Goal: Task Accomplishment & Management: Use online tool/utility

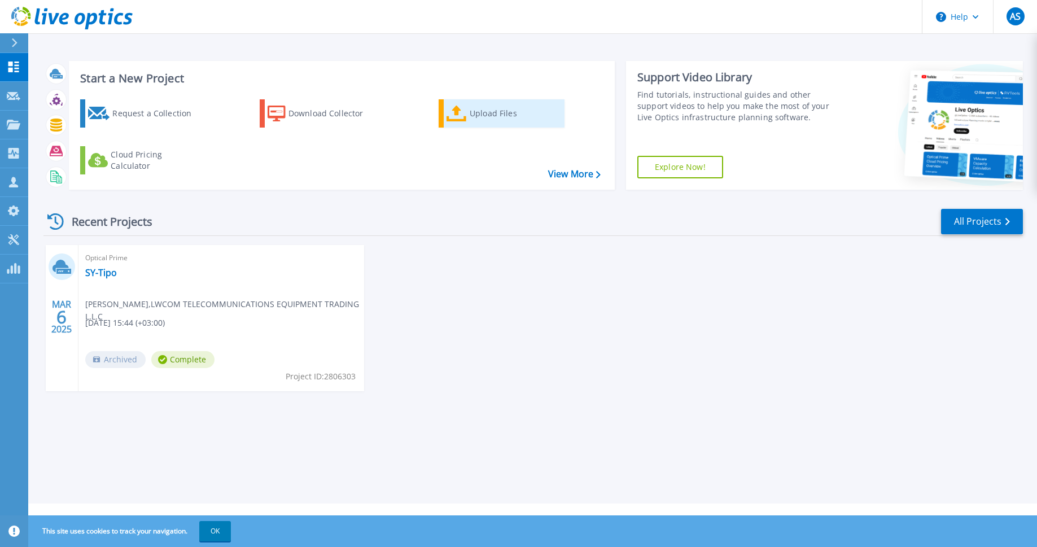
click at [472, 111] on div "Upload Files" at bounding box center [515, 113] width 90 height 23
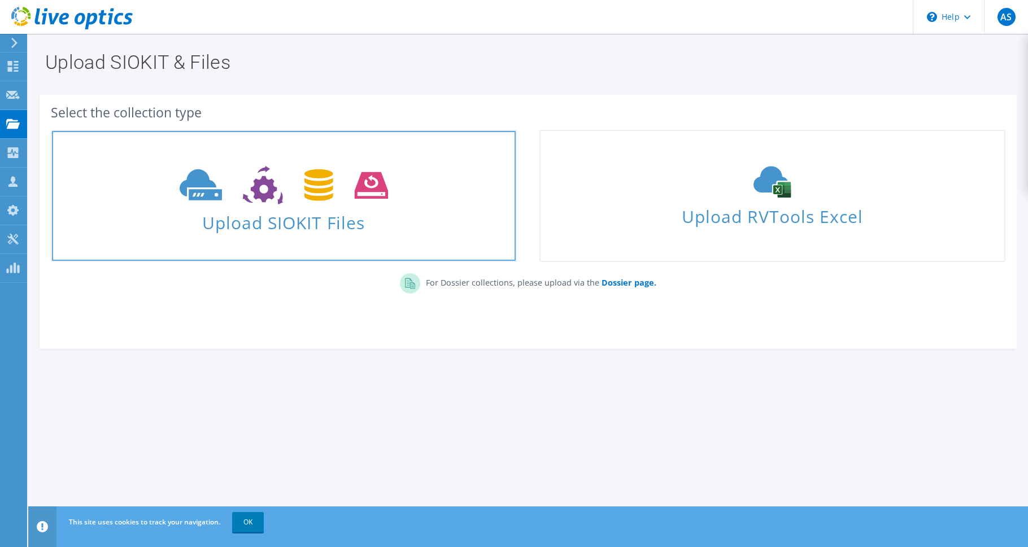
click at [286, 204] on icon at bounding box center [284, 185] width 208 height 39
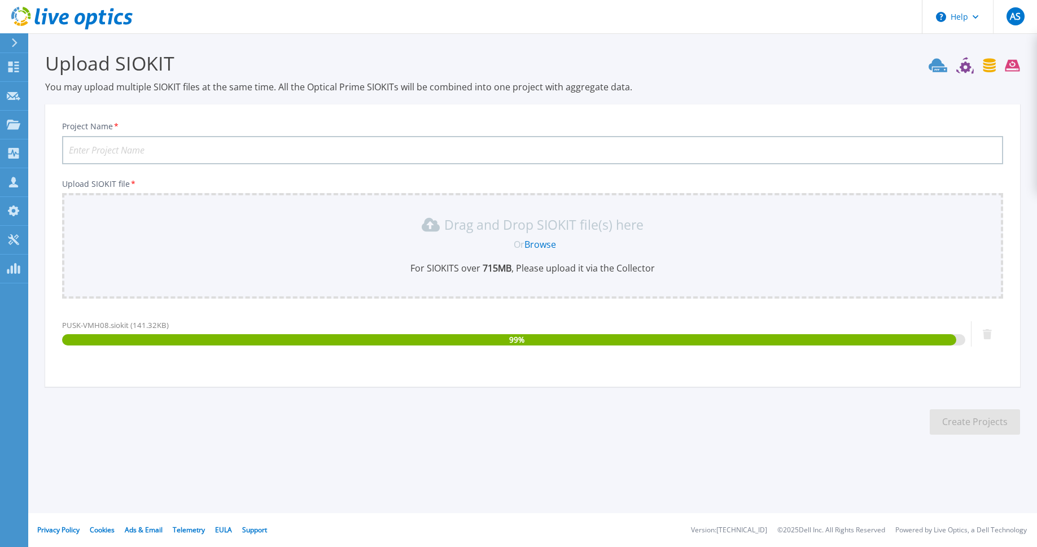
click at [167, 259] on div "Drag and Drop SIOKIT file(s) here Or Browse For SIOKITS over 715 MB , Please up…" at bounding box center [533, 245] width 928 height 59
click at [499, 230] on p "Drag and Drop SIOKIT file(s) here" at bounding box center [543, 224] width 199 height 11
click at [146, 320] on div "PUSK-VMH08.siokit (141.32KB)" at bounding box center [514, 325] width 904 height 11
click at [517, 338] on span "100 %" at bounding box center [524, 339] width 20 height 11
click at [121, 150] on input "Project Name *" at bounding box center [532, 150] width 941 height 28
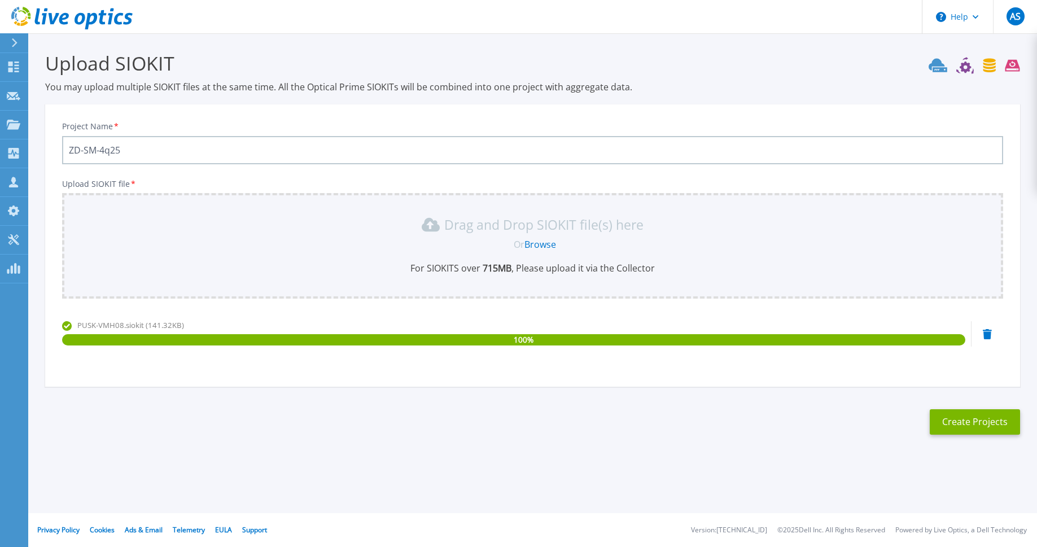
click at [91, 152] on input "ZD-SM-4q25" at bounding box center [532, 150] width 941 height 28
type input "ZD-SHM-4q25"
click at [1009, 424] on button "Create Projects" at bounding box center [975, 421] width 90 height 25
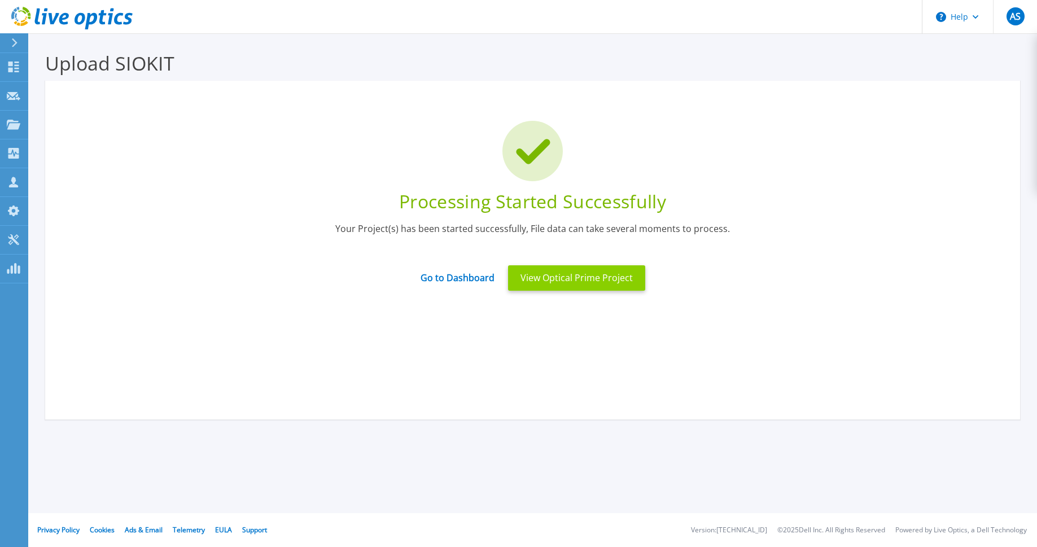
click at [583, 277] on button "View Optical Prime Project" at bounding box center [576, 277] width 137 height 25
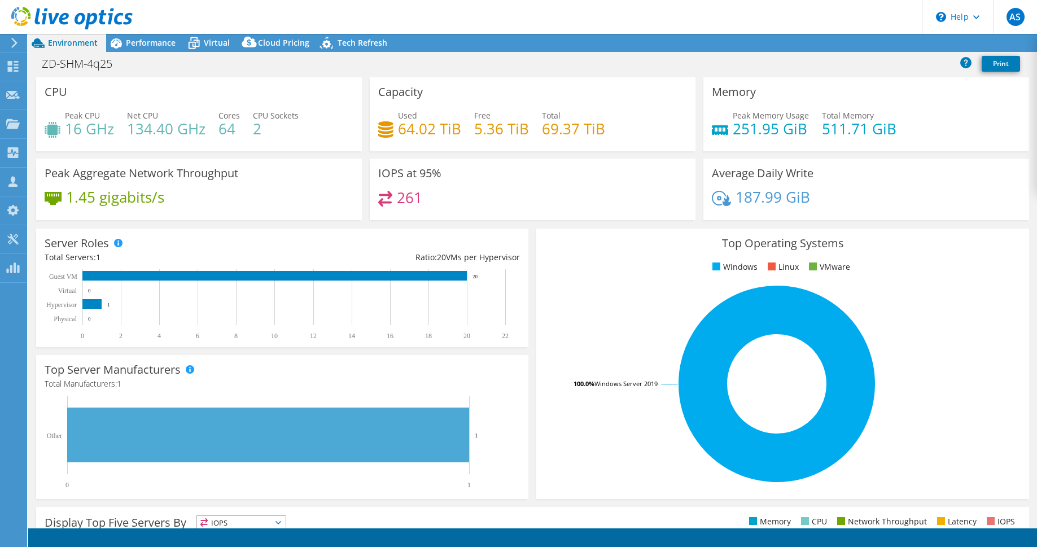
select select "USD"
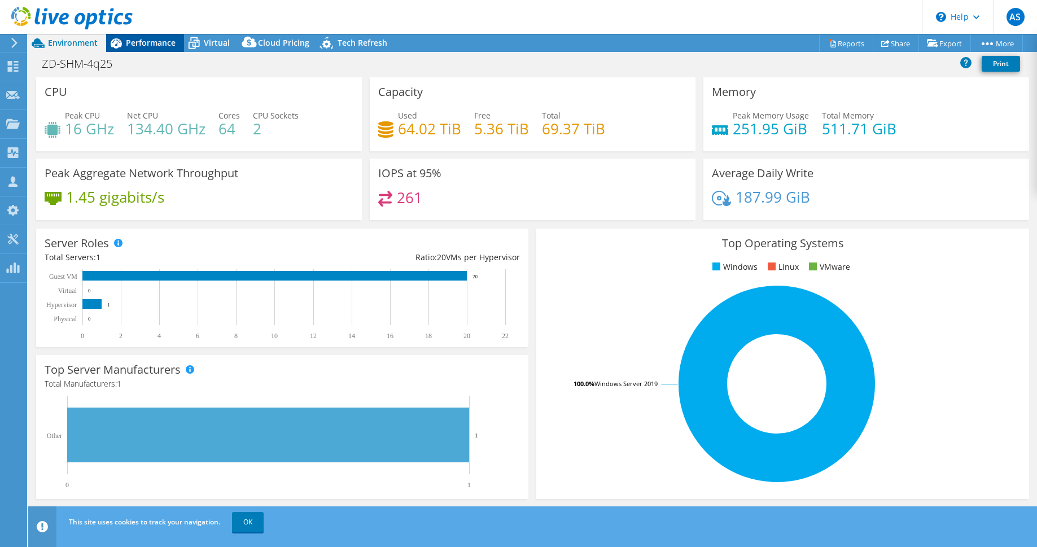
click at [156, 45] on span "Performance" at bounding box center [151, 42] width 50 height 11
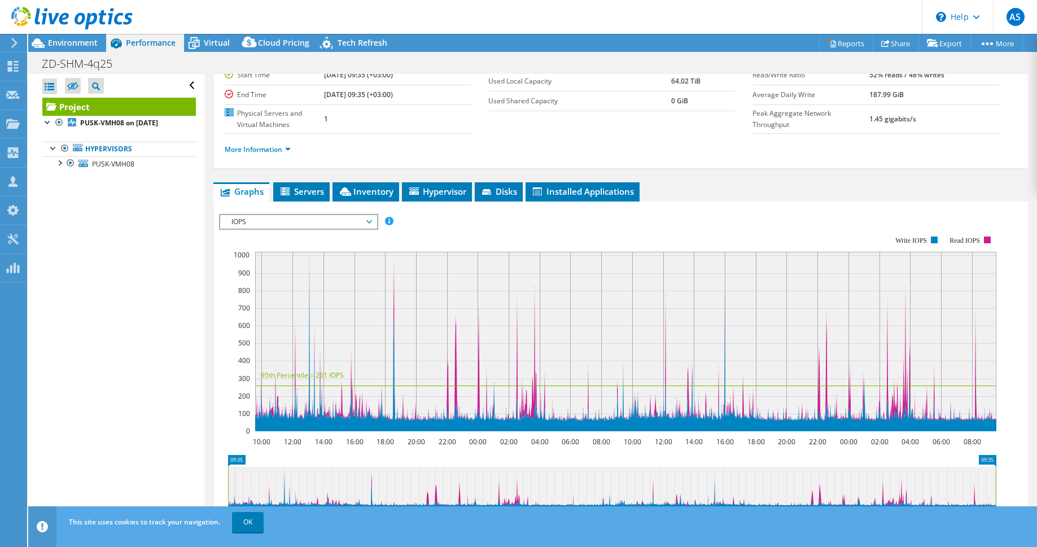
scroll to position [267, 0]
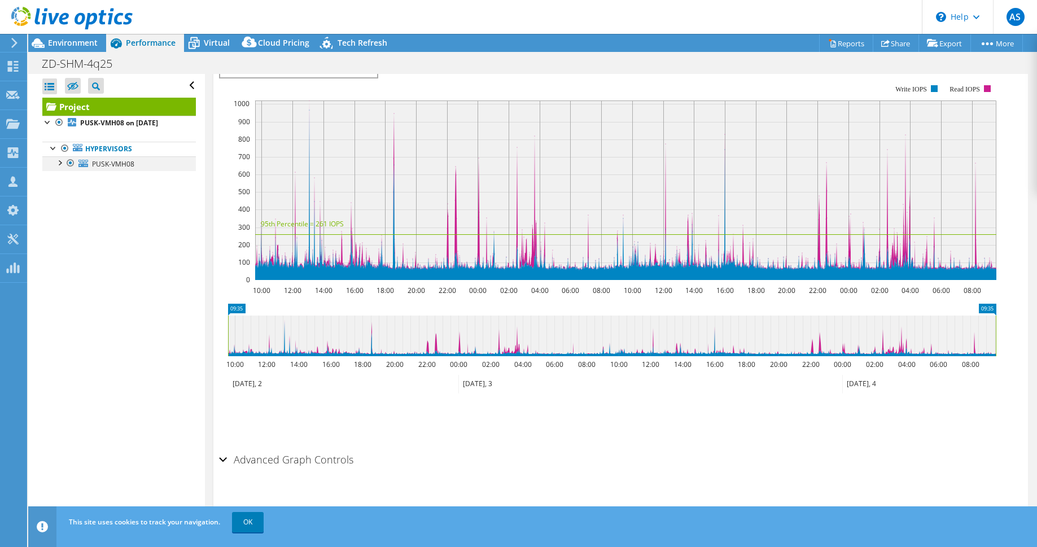
click at [58, 167] on div at bounding box center [59, 161] width 11 height 11
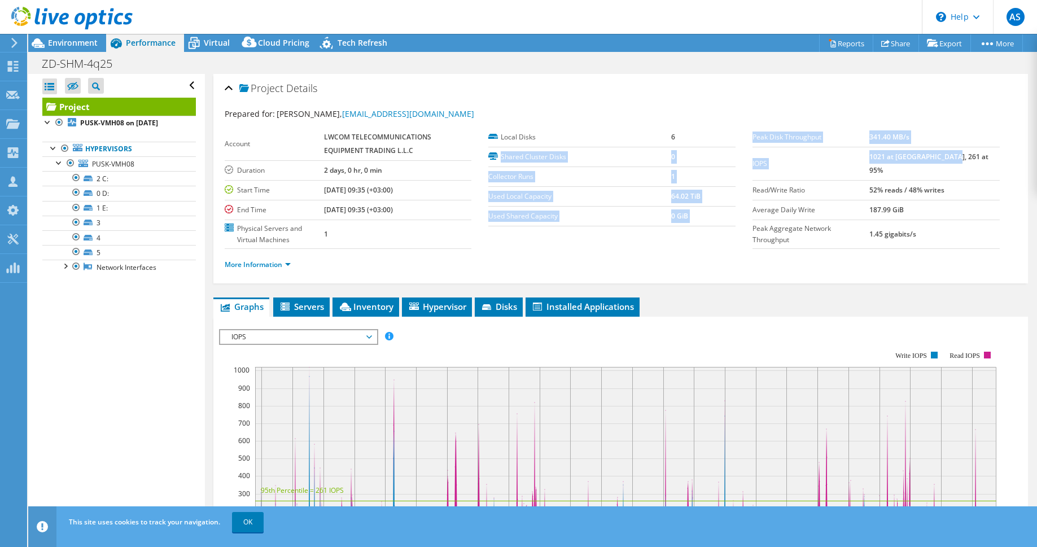
drag, startPoint x: 975, startPoint y: 154, endPoint x: 732, endPoint y: 130, distance: 244.0
click at [732, 130] on section "Prepared for: [PERSON_NAME], [EMAIL_ADDRESS][DOMAIN_NAME] Account LWCOM TELECOM…" at bounding box center [621, 194] width 792 height 173
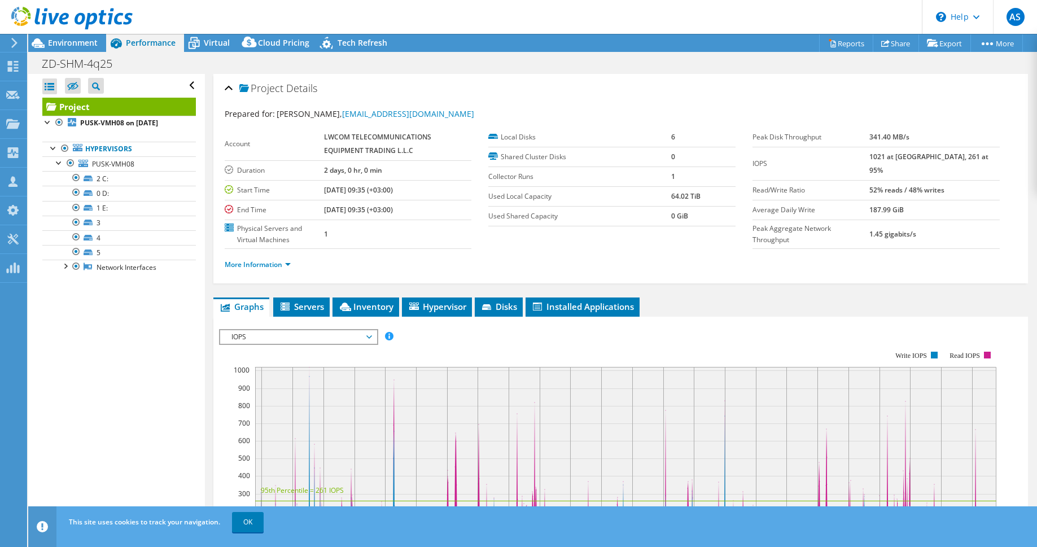
click at [695, 102] on div "Prepared for: [PERSON_NAME], [EMAIL_ADDRESS][DOMAIN_NAME] Account LWCOM TELECOM…" at bounding box center [621, 191] width 792 height 180
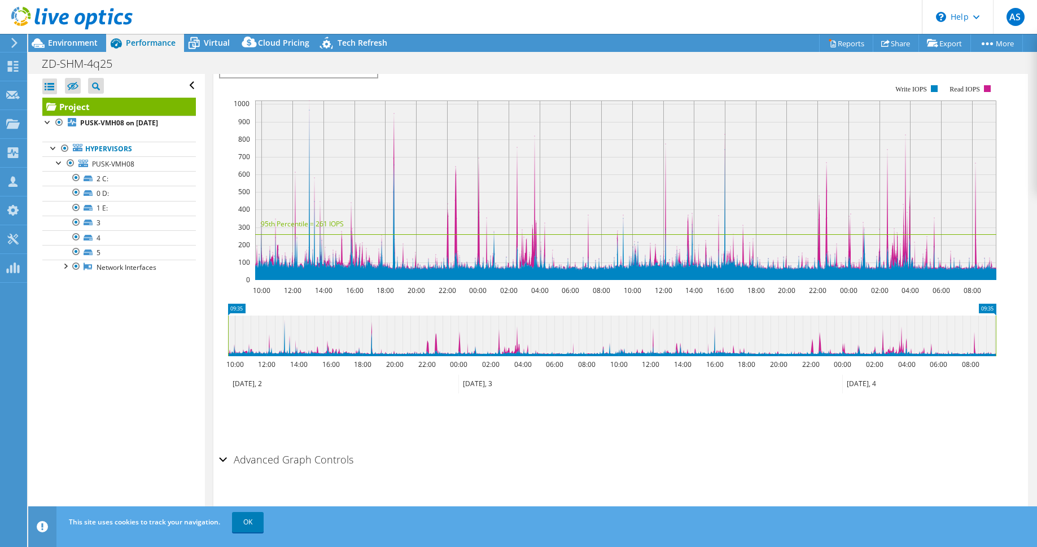
click at [76, 36] on div at bounding box center [66, 19] width 133 height 38
click at [64, 44] on span "Environment" at bounding box center [73, 42] width 50 height 11
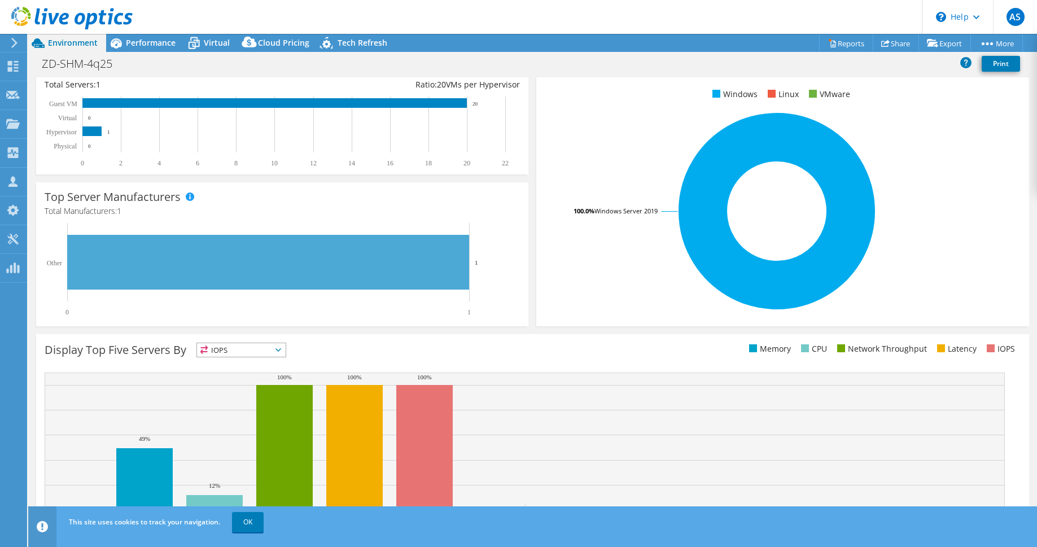
scroll to position [207, 0]
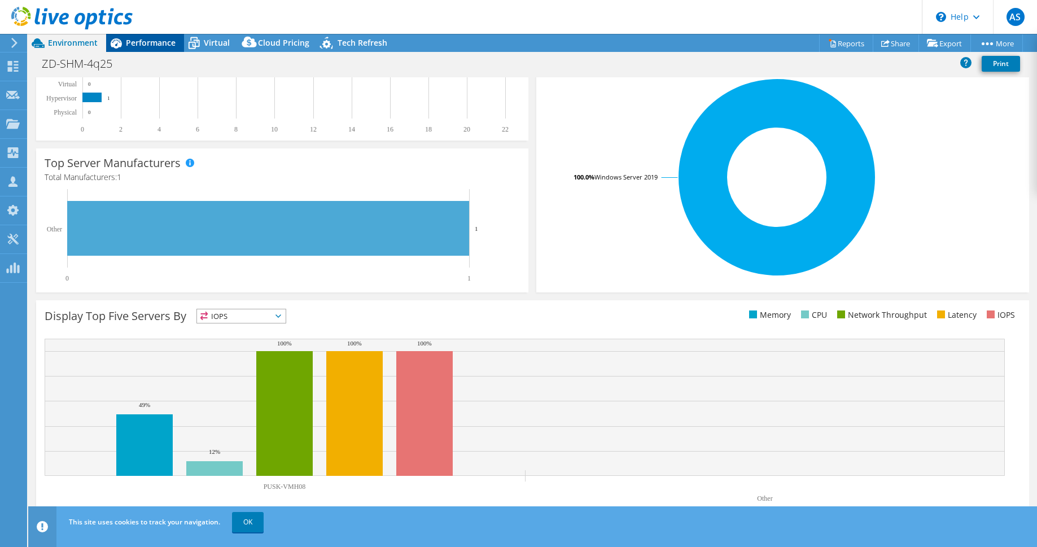
click at [140, 49] on div "Performance" at bounding box center [145, 43] width 78 height 18
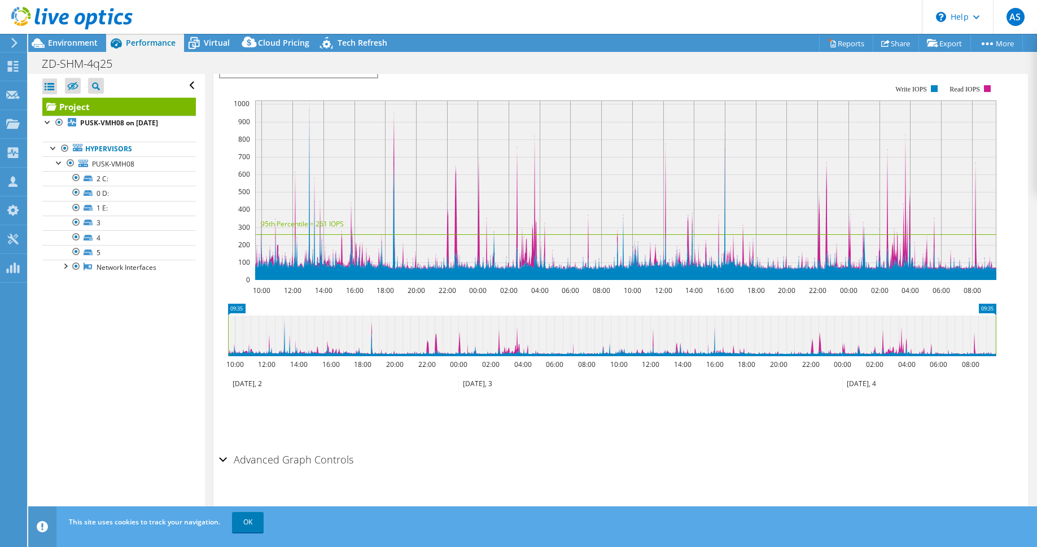
scroll to position [0, 0]
click at [210, 38] on span "Virtual" at bounding box center [217, 42] width 26 height 11
